Goal: Navigation & Orientation: Find specific page/section

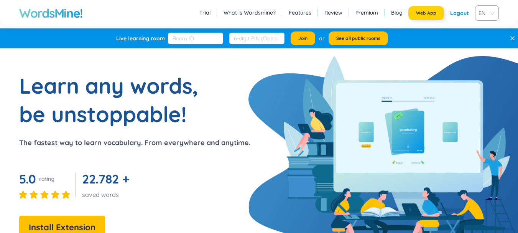
click at [423, 11] on span "Web App" at bounding box center [426, 13] width 20 height 6
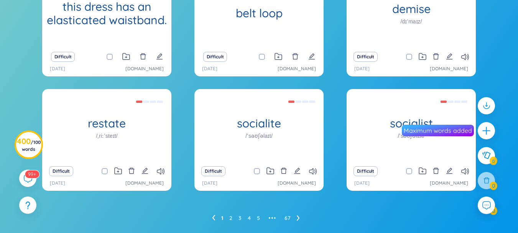
scroll to position [148, 0]
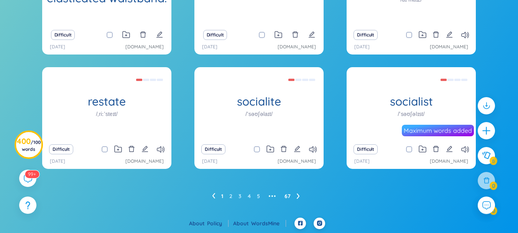
click at [288, 193] on link "67" at bounding box center [288, 196] width 6 height 12
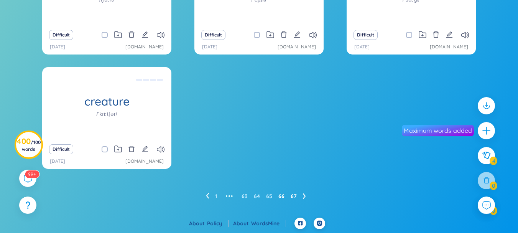
click at [282, 196] on link "66" at bounding box center [281, 196] width 6 height 12
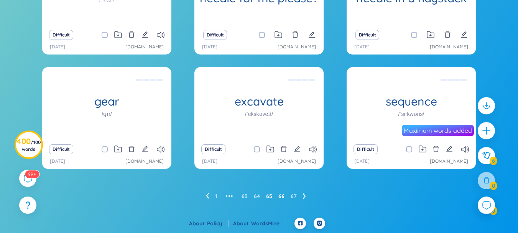
click at [270, 199] on link "65" at bounding box center [269, 196] width 6 height 12
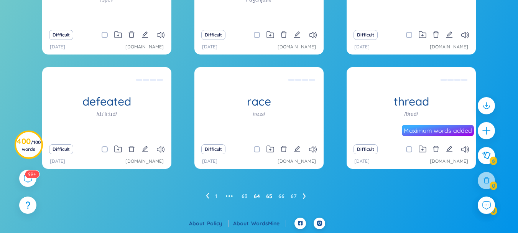
click at [260, 198] on link "64" at bounding box center [257, 196] width 6 height 12
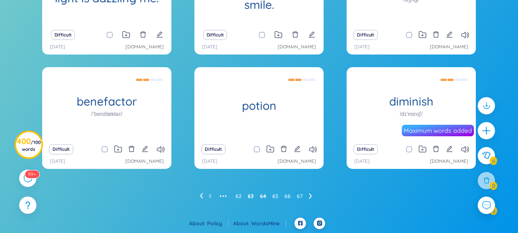
click at [250, 194] on link "63" at bounding box center [251, 196] width 6 height 12
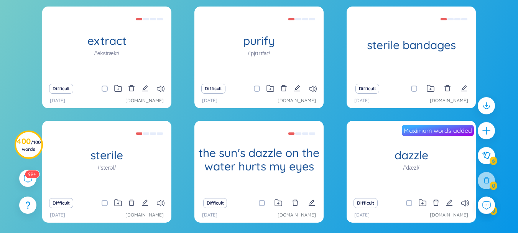
scroll to position [94, 0]
